Goal: Find specific page/section: Find specific page/section

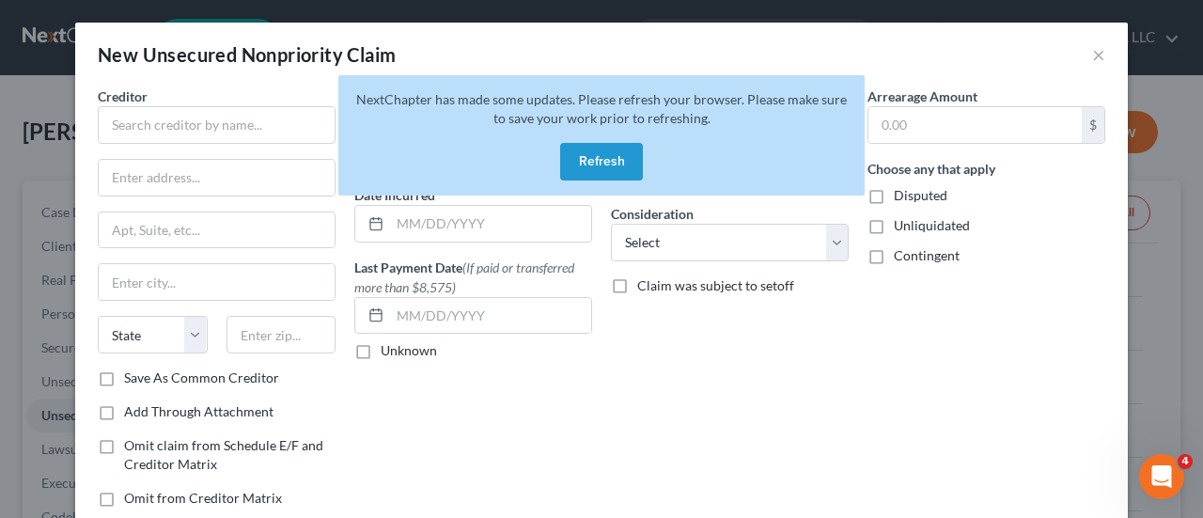
click at [601, 158] on button "Refresh" at bounding box center [601, 162] width 83 height 38
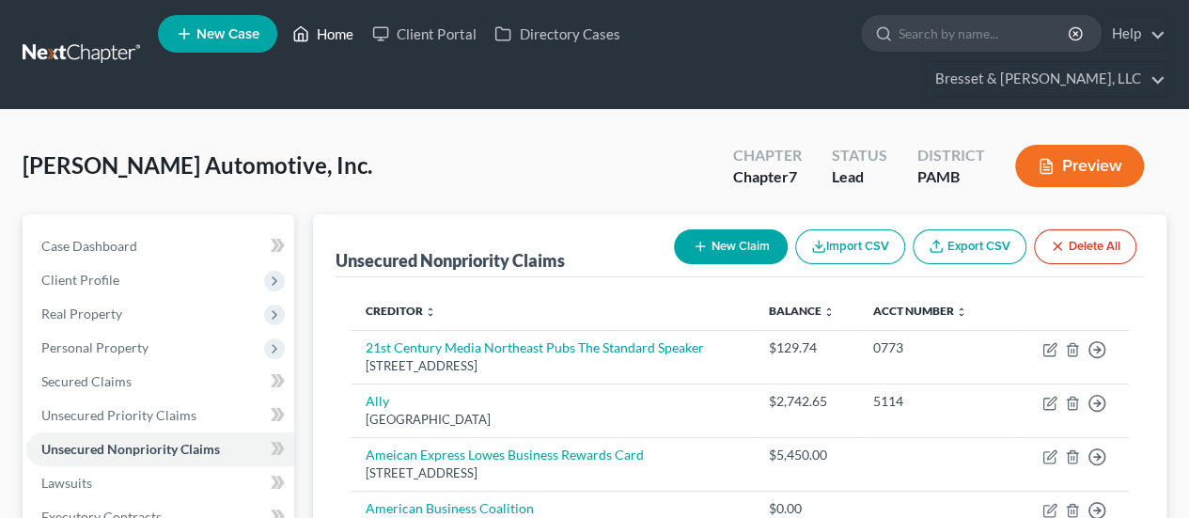
click at [329, 35] on link "Home" at bounding box center [323, 34] width 80 height 34
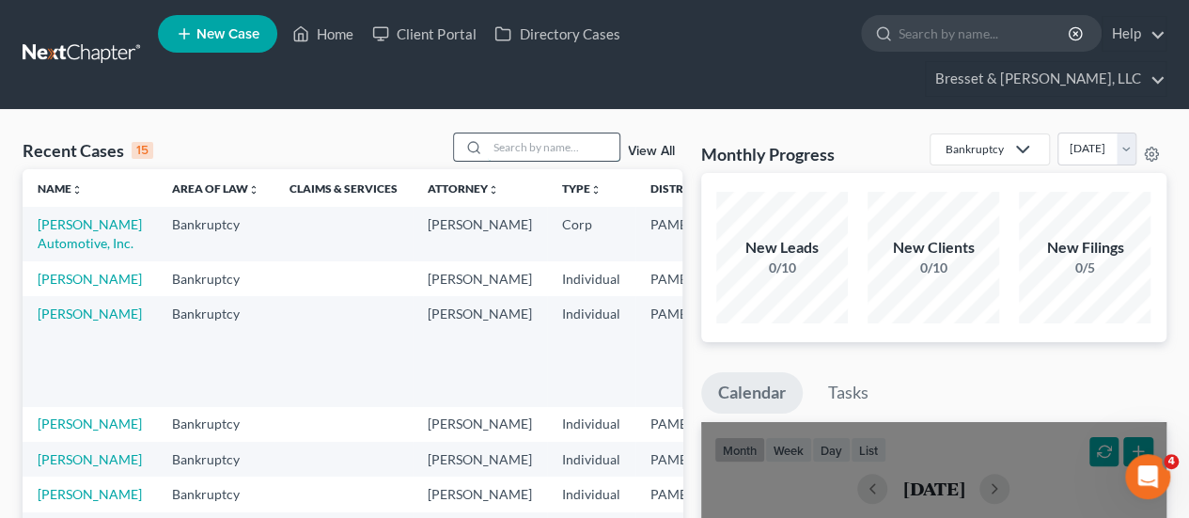
click at [533, 133] on input "search" at bounding box center [554, 146] width 132 height 27
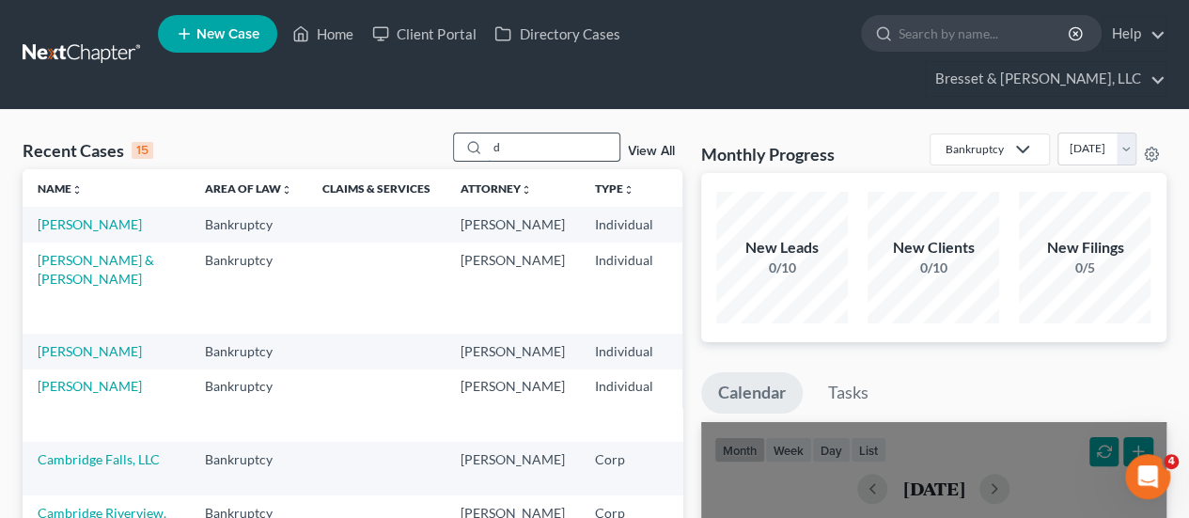
type input "d"
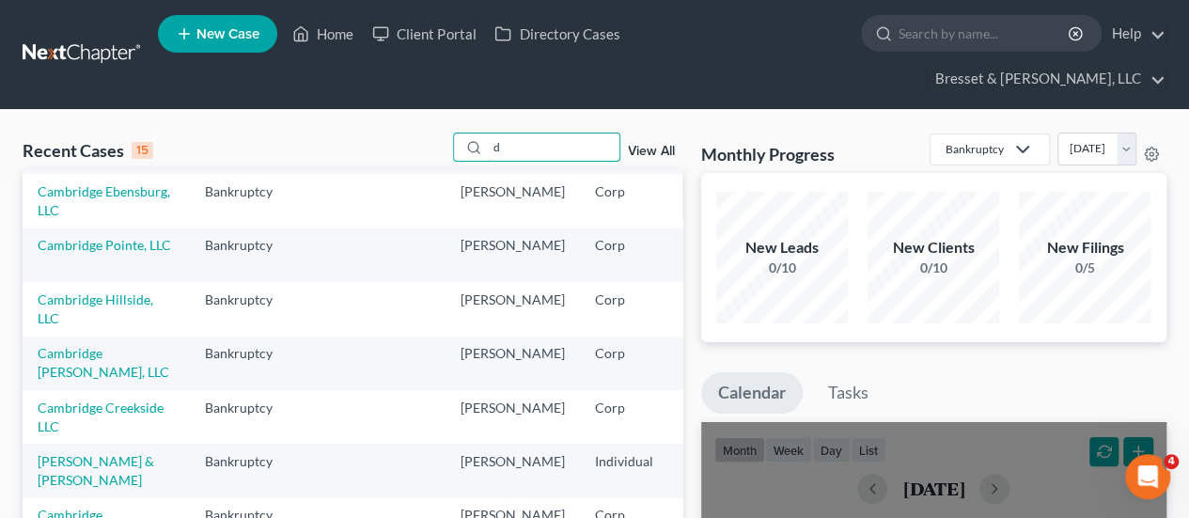
scroll to position [575, 0]
